Goal: Use online tool/utility: Utilize a website feature to perform a specific function

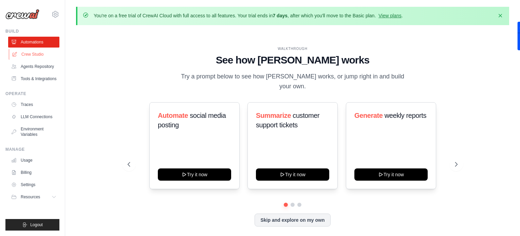
click at [35, 60] on link "Crew Studio" at bounding box center [34, 54] width 51 height 11
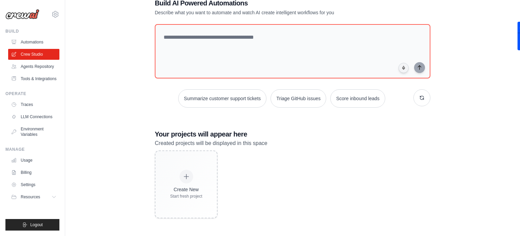
scroll to position [61, 0]
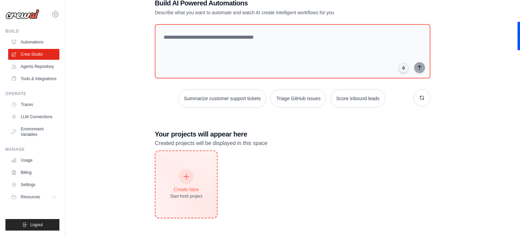
click at [200, 170] on div "Create New Start fresh project" at bounding box center [186, 184] width 32 height 29
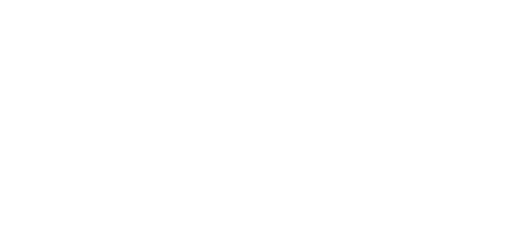
drag, startPoint x: 199, startPoint y: 165, endPoint x: 142, endPoint y: 75, distance: 107.0
click at [142, 0] on html at bounding box center [260, 0] width 521 height 0
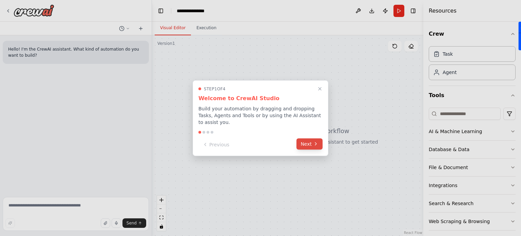
click at [311, 143] on button "Next" at bounding box center [310, 143] width 26 height 11
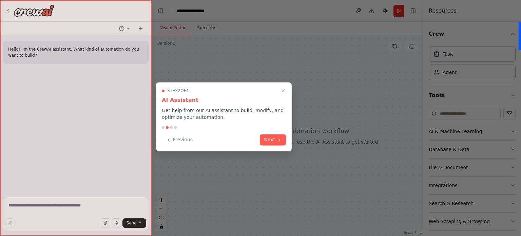
click at [311, 143] on div at bounding box center [260, 118] width 521 height 236
click at [275, 145] on button "Next" at bounding box center [273, 138] width 26 height 11
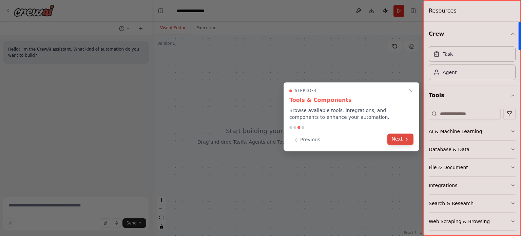
click at [394, 142] on button "Next" at bounding box center [401, 138] width 26 height 11
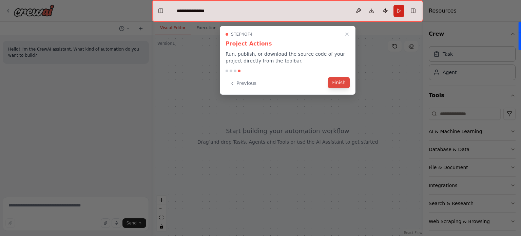
click at [342, 87] on button "Finish" at bounding box center [339, 82] width 22 height 11
